Goal: Information Seeking & Learning: Compare options

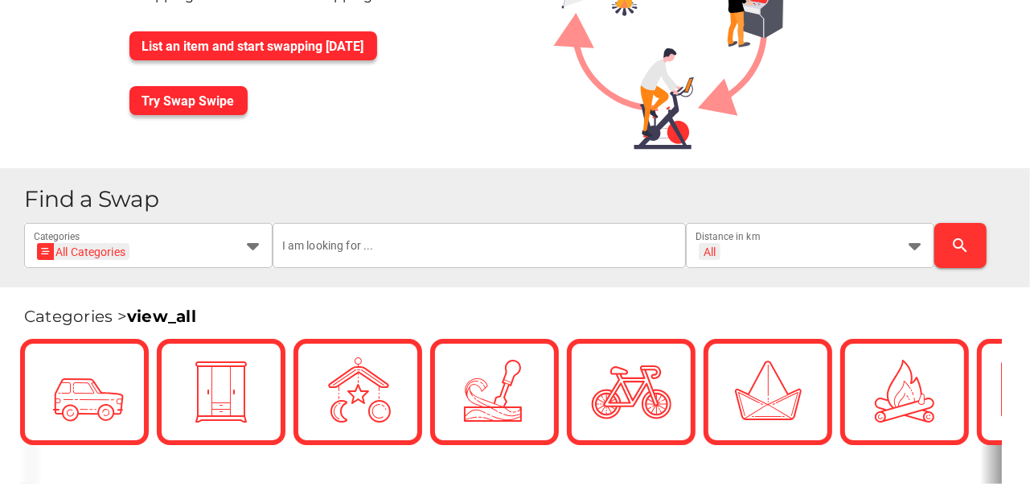
scroll to position [134, 0]
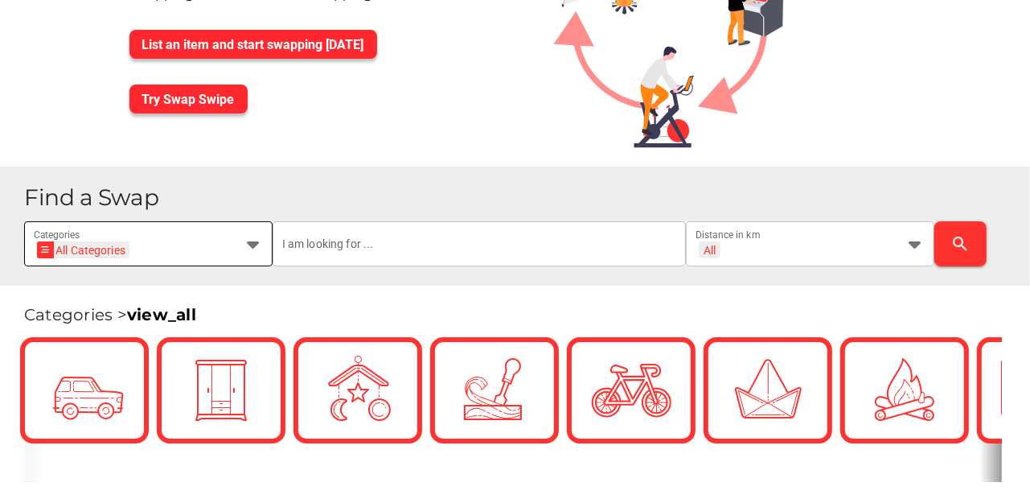
click at [249, 243] on icon at bounding box center [253, 243] width 19 height 19
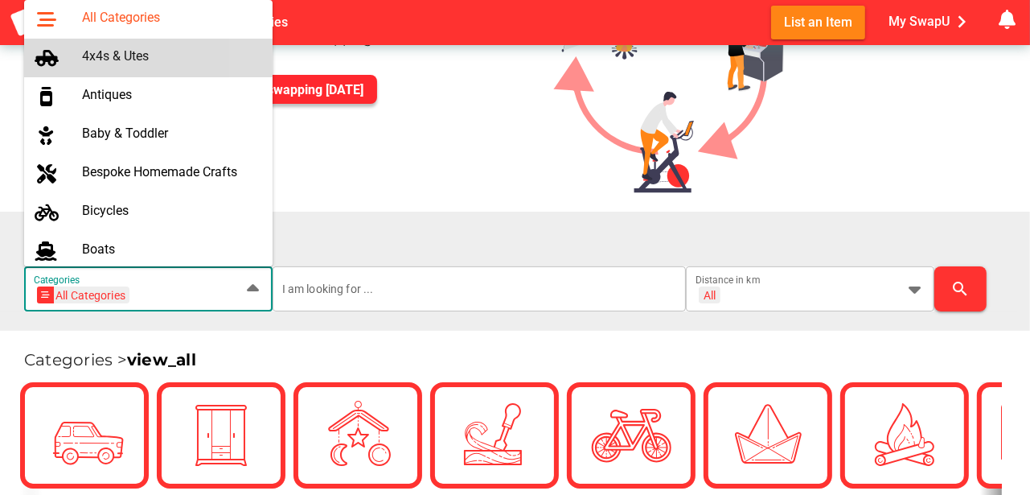
scroll to position [0, 59]
click at [120, 62] on div "4x4s & Utes" at bounding box center [171, 55] width 178 height 15
type input "4x4s & Utes"
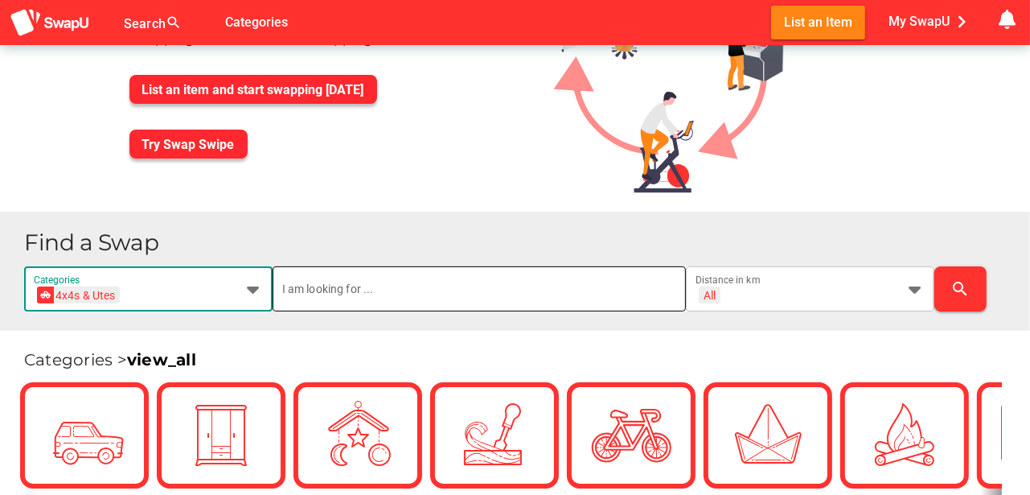
scroll to position [0, 0]
click at [334, 299] on input "text" at bounding box center [479, 288] width 395 height 45
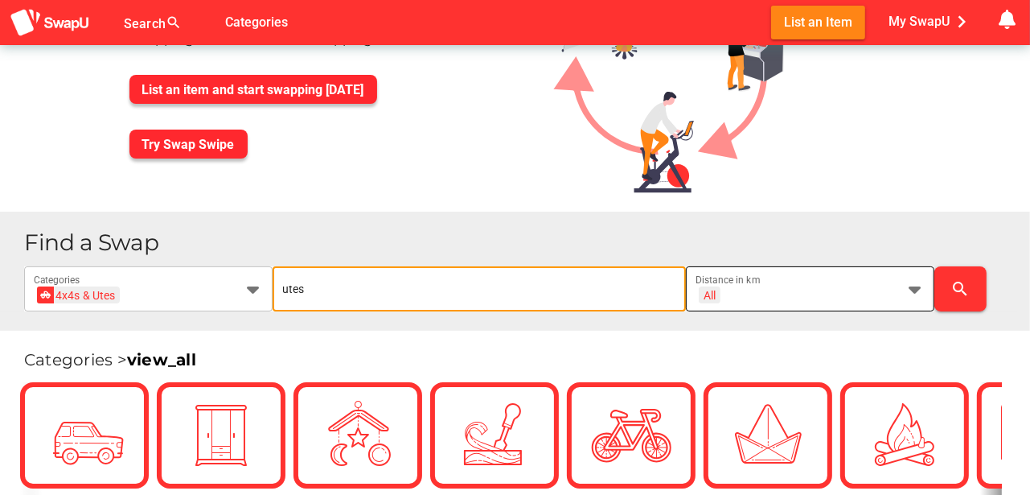
type input "utes"
click at [912, 289] on icon at bounding box center [915, 288] width 19 height 19
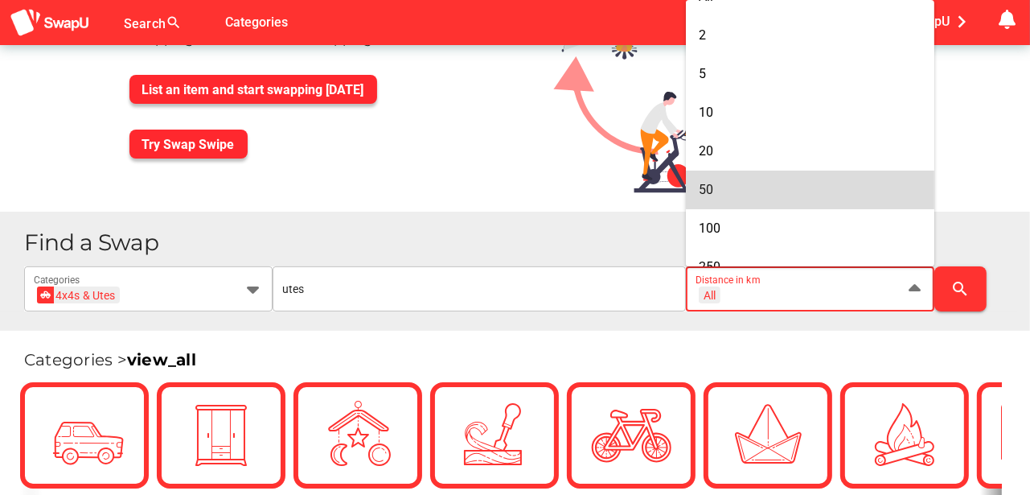
scroll to position [82, 0]
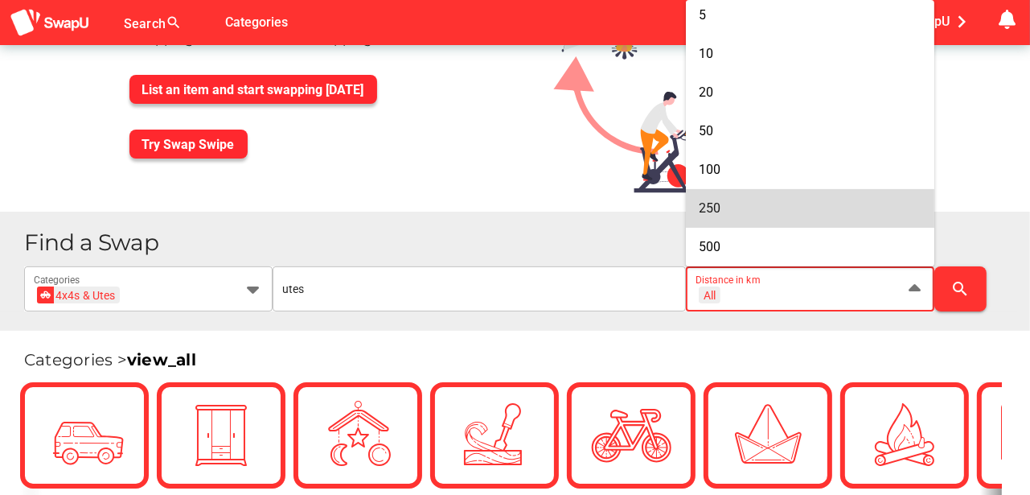
click at [734, 206] on div "250" at bounding box center [810, 207] width 223 height 15
type input "+ 250 km"
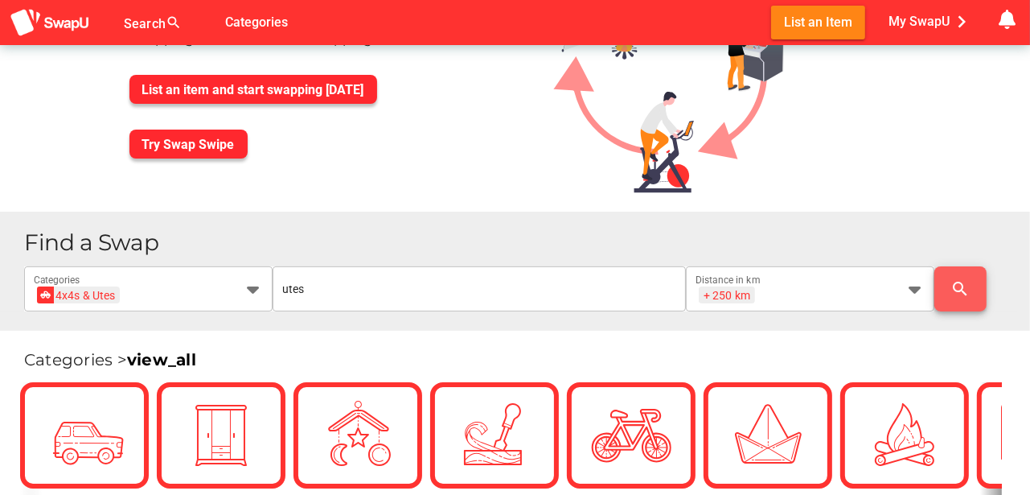
scroll to position [0, 0]
click at [948, 280] on span "search" at bounding box center [961, 288] width 27 height 39
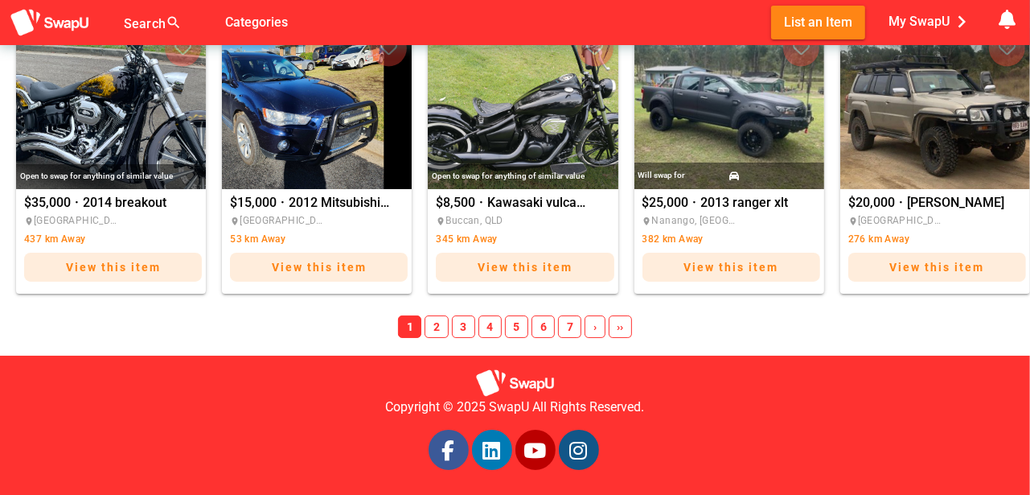
scroll to position [1328, 0]
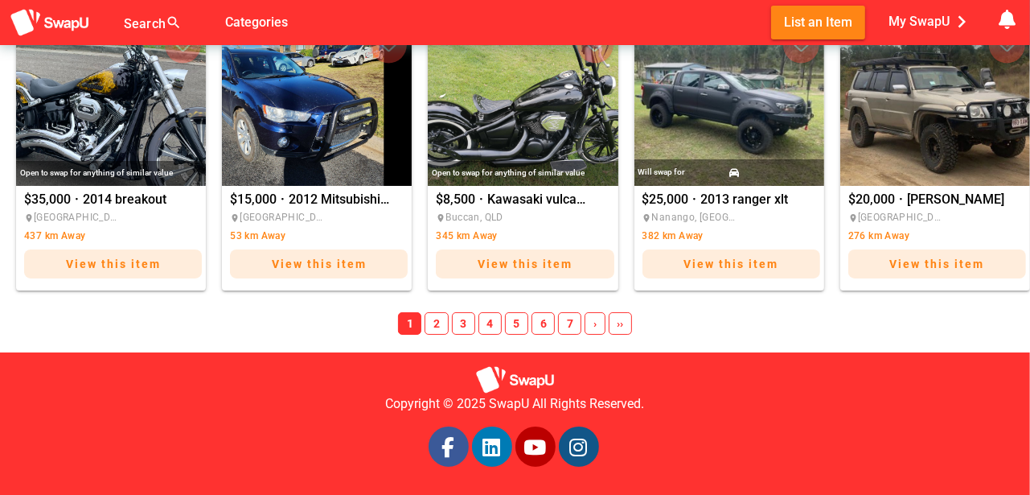
click at [438, 319] on span "2" at bounding box center [436, 323] width 23 height 23
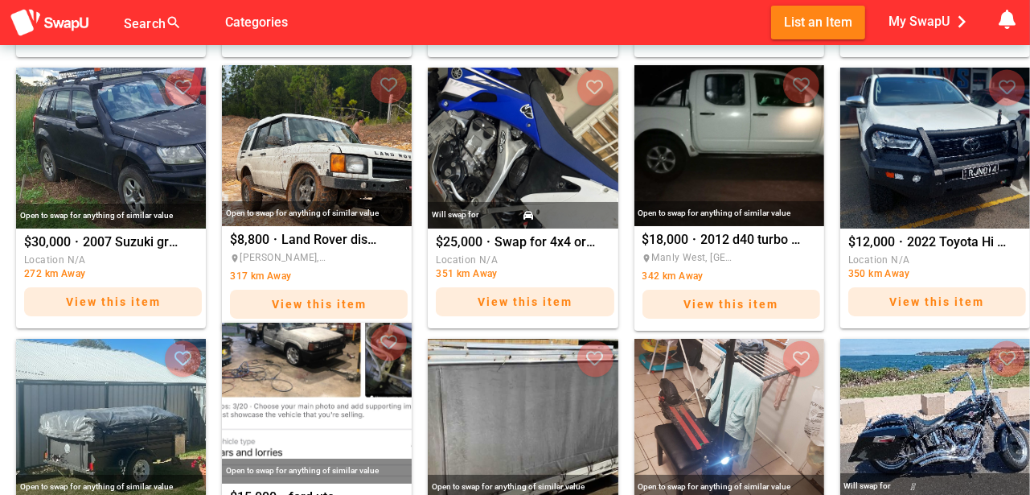
scroll to position [738, 0]
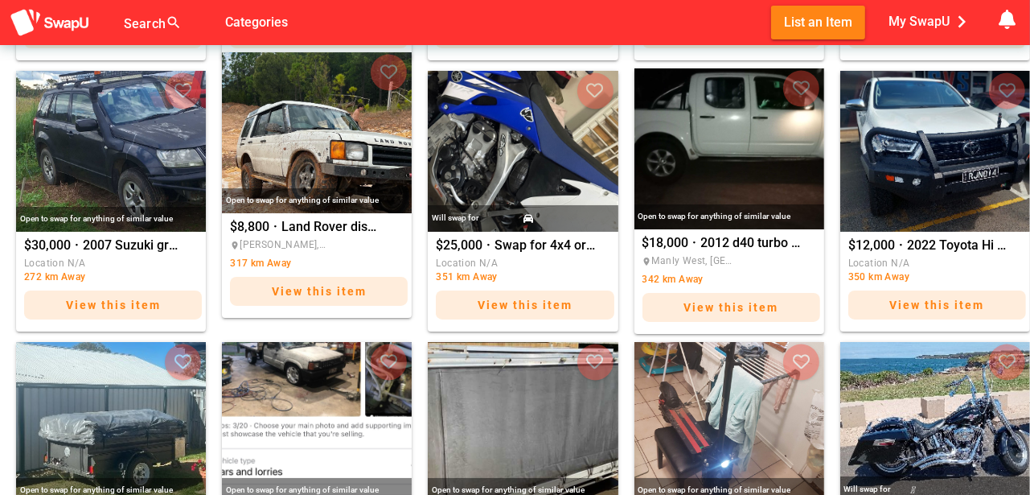
click at [323, 142] on img "Land Rover discovery 2 td5" at bounding box center [317, 132] width 190 height 161
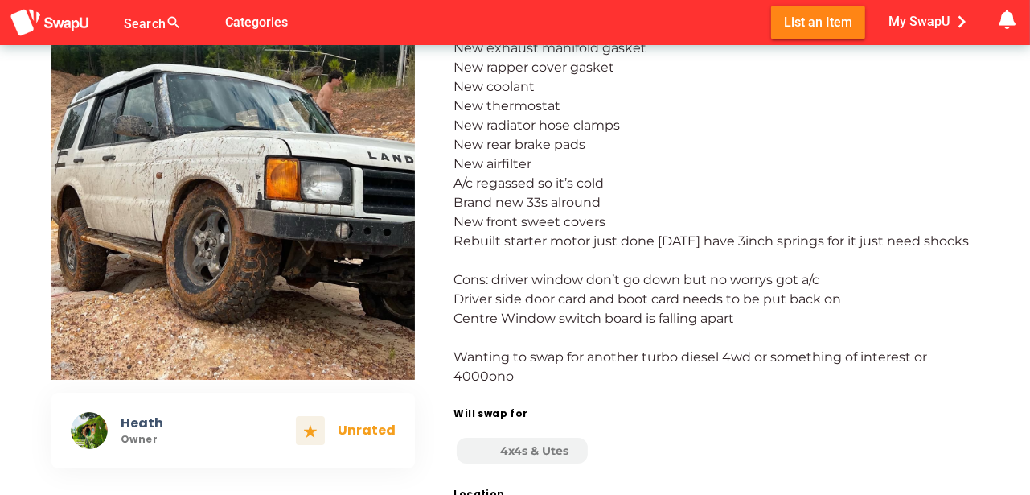
scroll to position [214, 0]
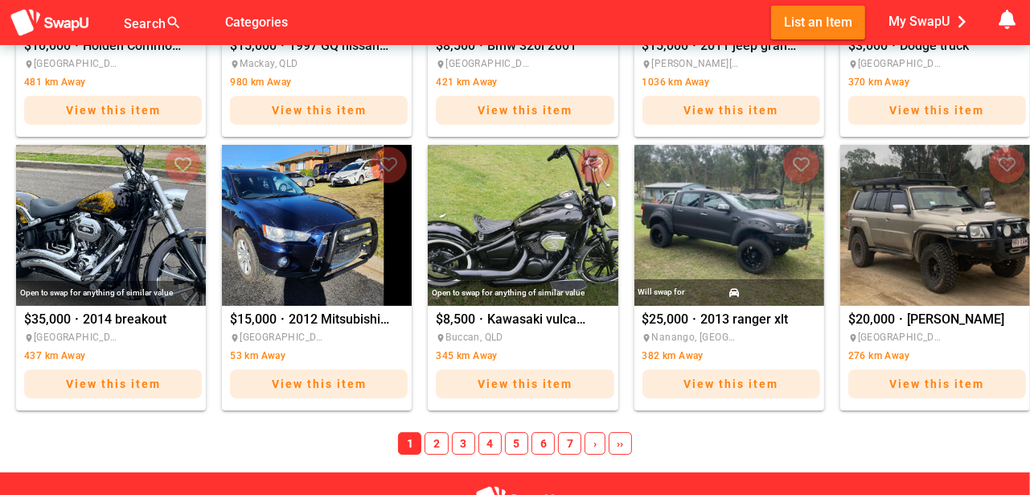
scroll to position [1260, 0]
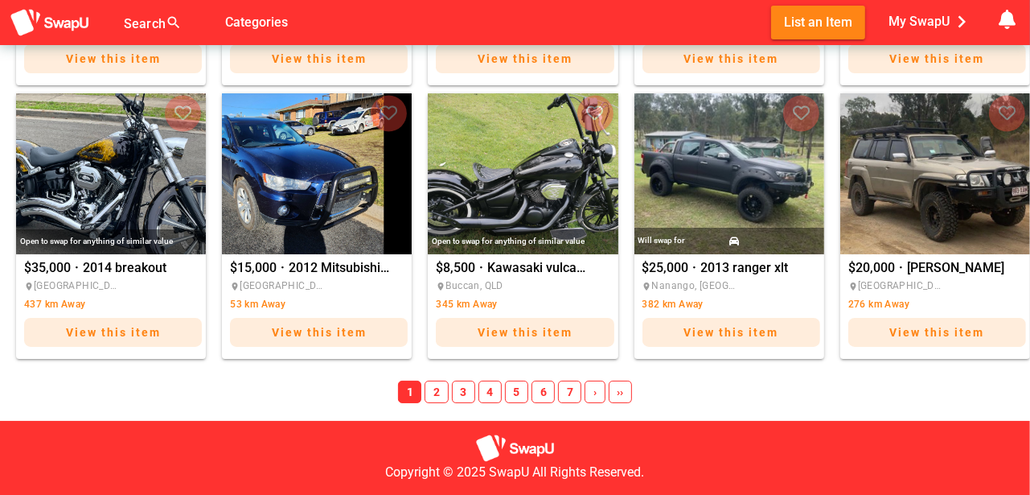
click at [462, 391] on span "3" at bounding box center [463, 391] width 23 height 23
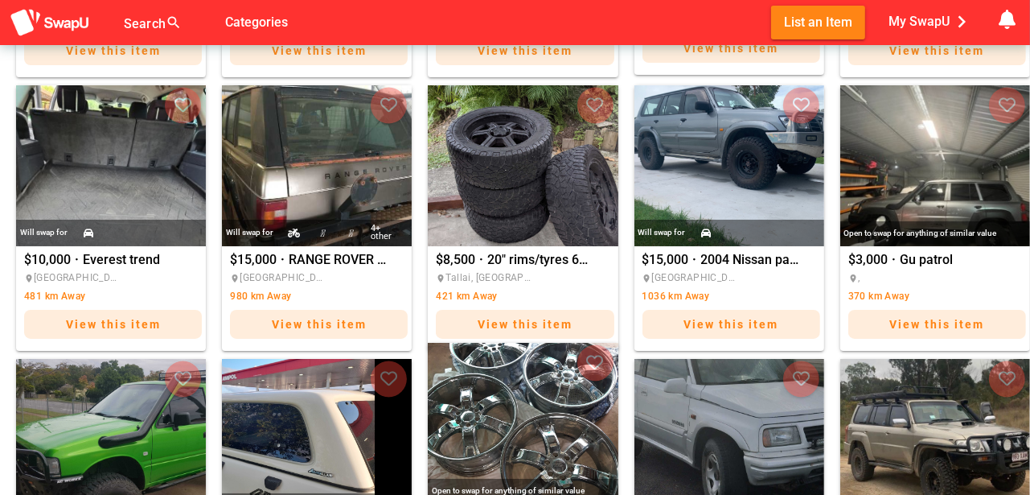
scroll to position [992, 0]
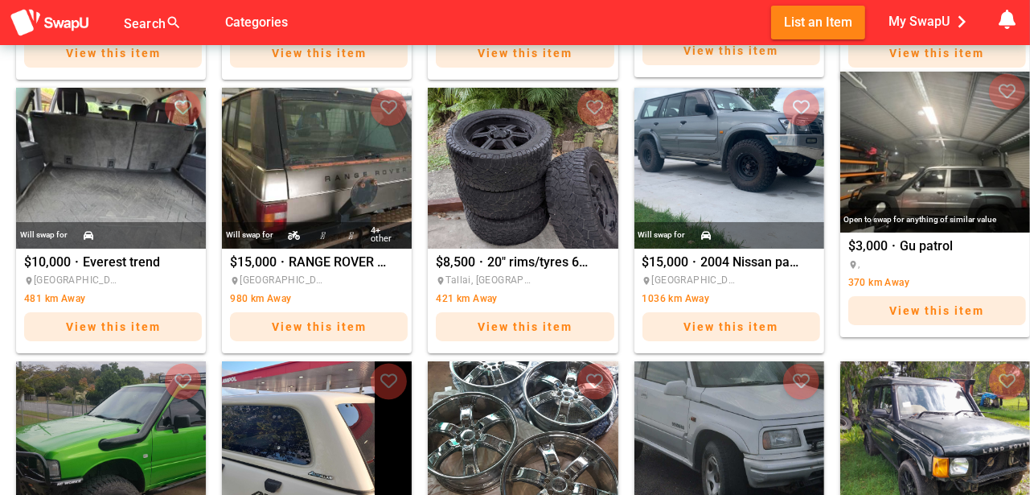
click at [947, 174] on img "Gu patrol" at bounding box center [936, 152] width 190 height 161
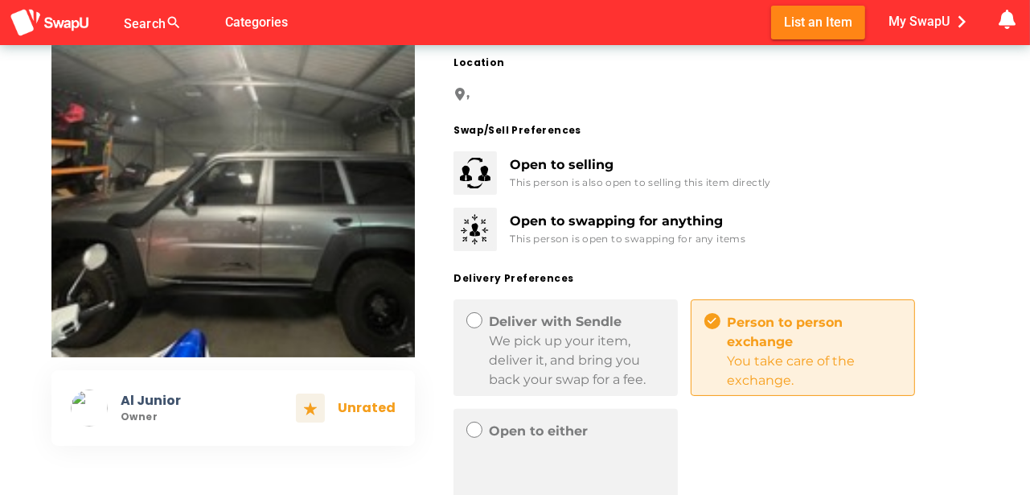
scroll to position [107, 0]
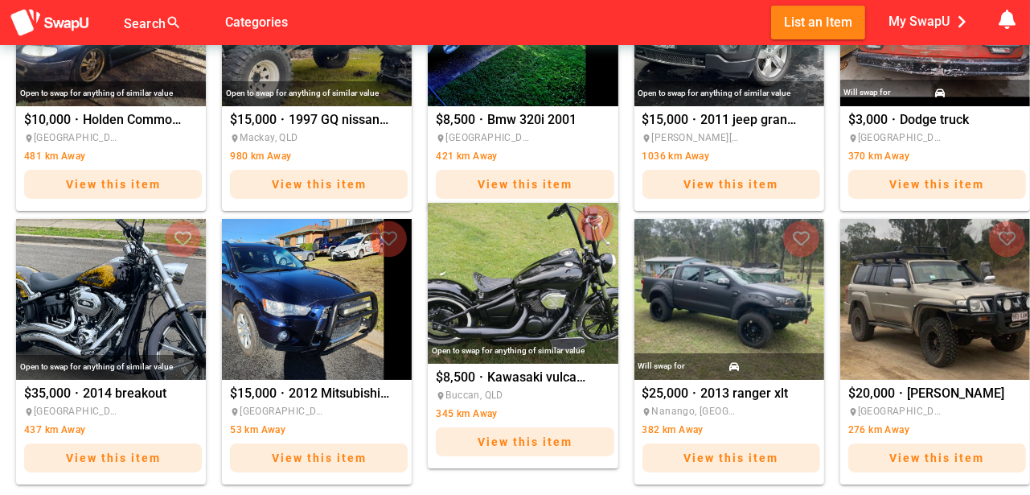
scroll to position [1328, 0]
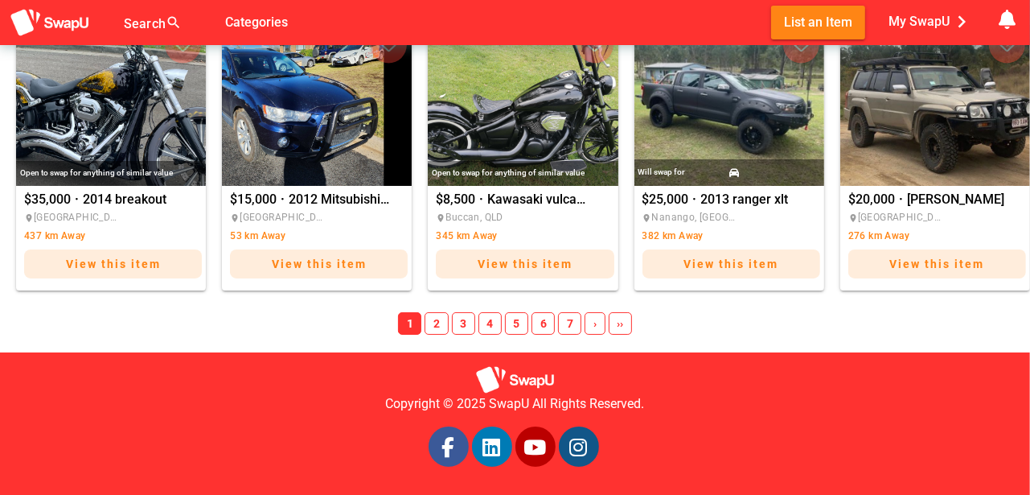
click at [491, 324] on span "4" at bounding box center [490, 323] width 23 height 23
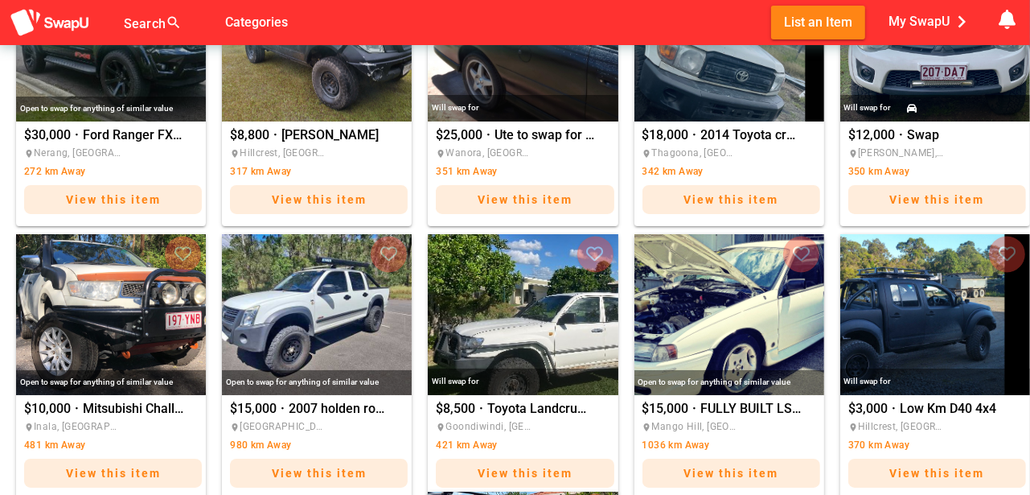
scroll to position [845, 0]
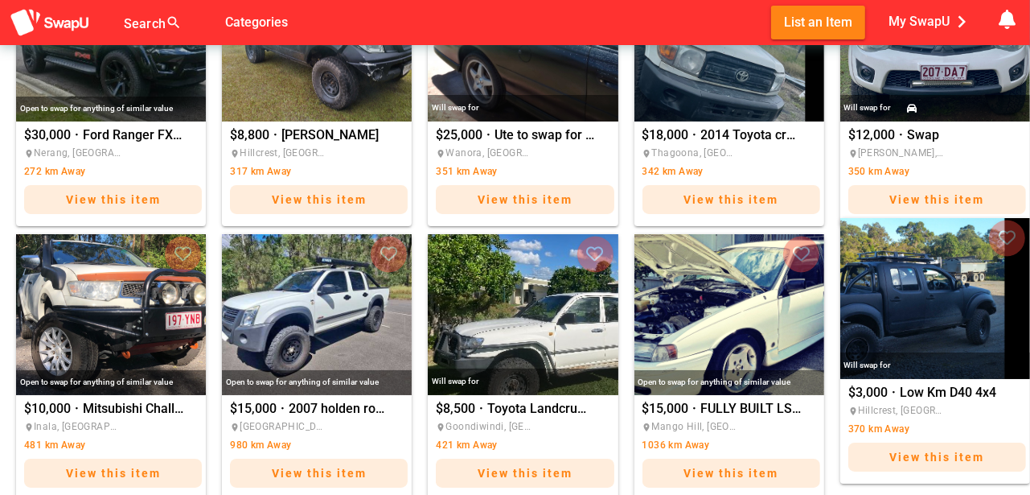
click at [928, 309] on img "Low Km D40 4x4" at bounding box center [936, 298] width 190 height 161
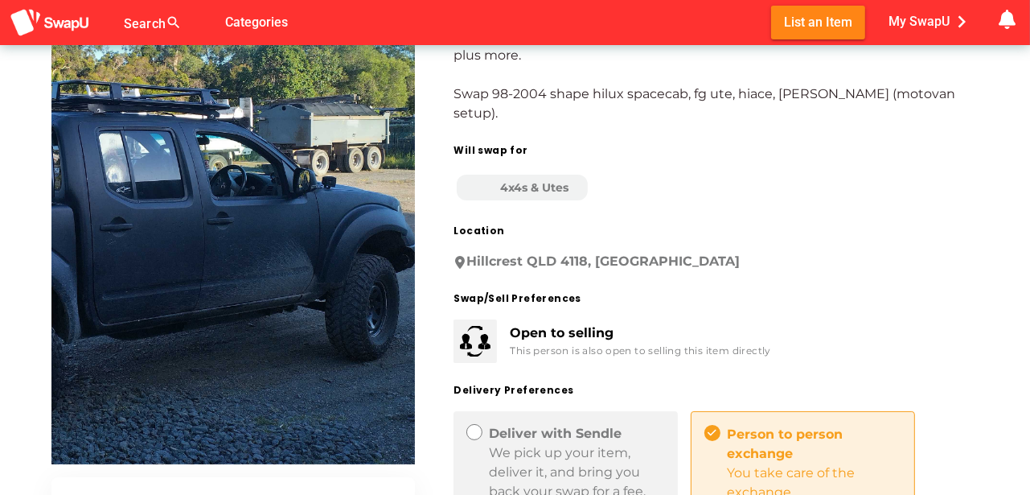
scroll to position [107, 0]
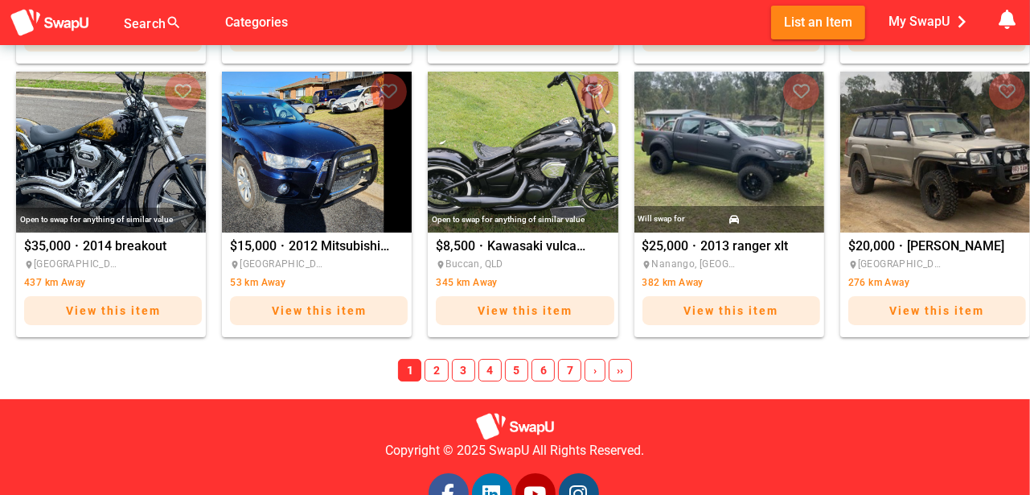
scroll to position [1328, 0]
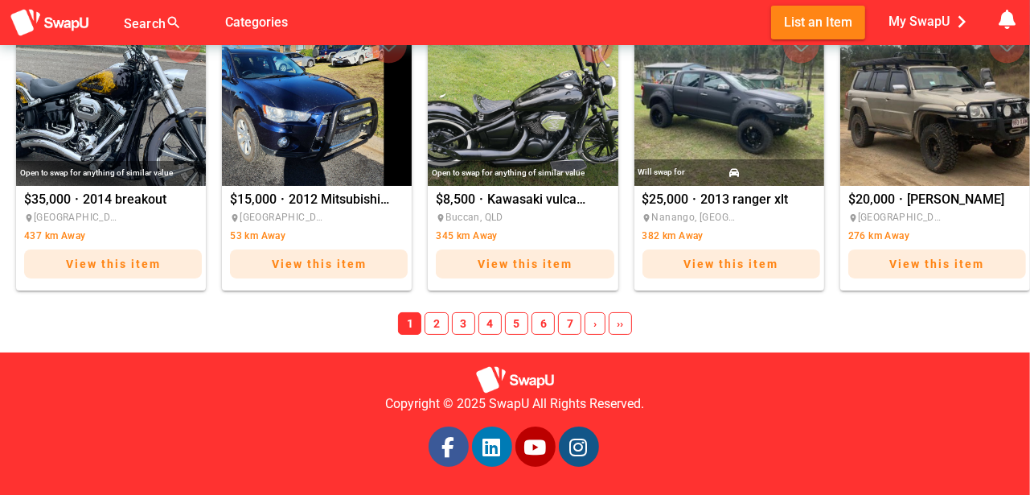
click at [545, 321] on span "6" at bounding box center [543, 323] width 23 height 23
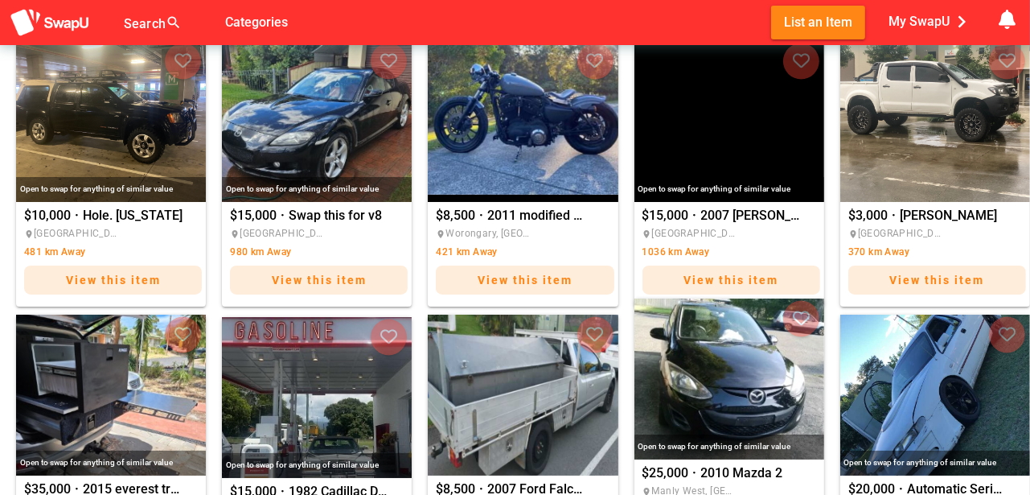
scroll to position [1033, 0]
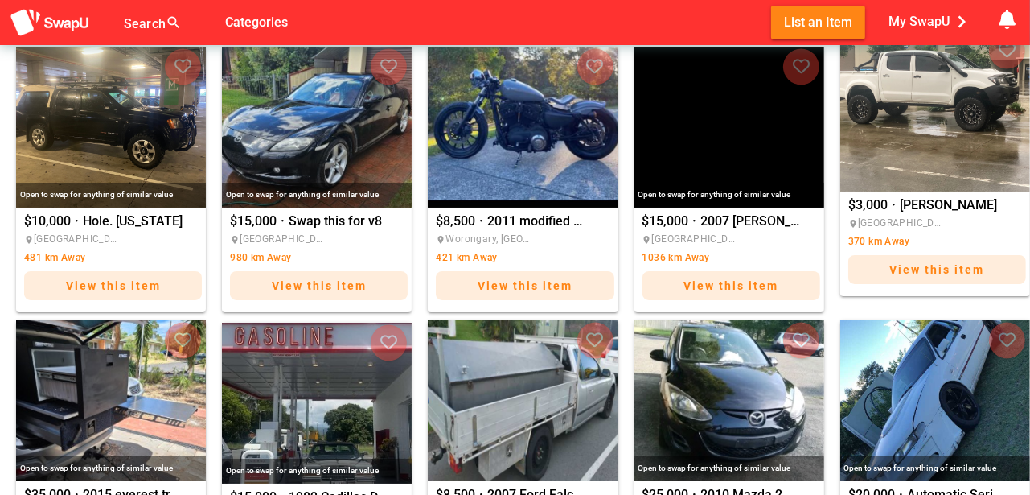
click at [902, 134] on img "Brock" at bounding box center [936, 111] width 190 height 161
